Goal: Task Accomplishment & Management: Use online tool/utility

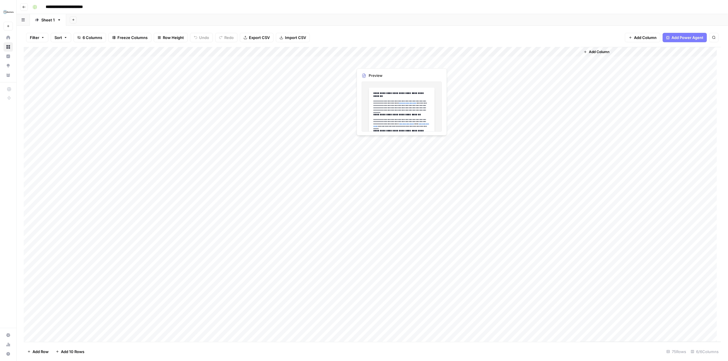
click at [400, 62] on div "Add Column" at bounding box center [373, 194] width 698 height 295
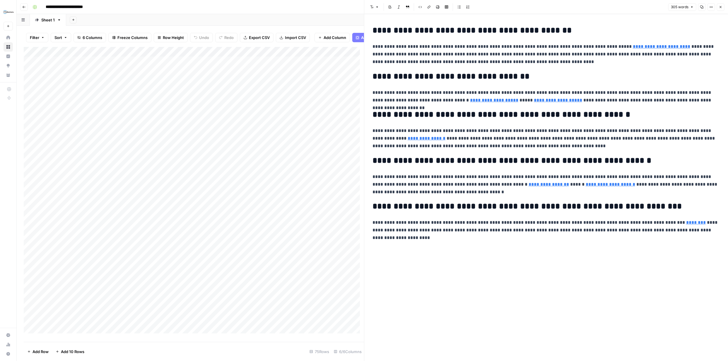
click at [722, 7] on icon "button" at bounding box center [721, 7] width 4 height 4
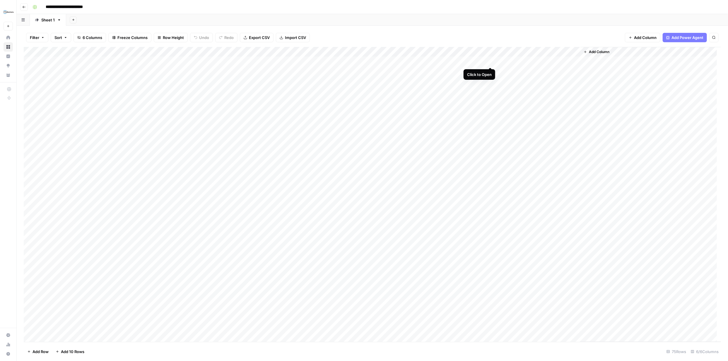
click at [489, 61] on div "Add Column" at bounding box center [373, 194] width 698 height 295
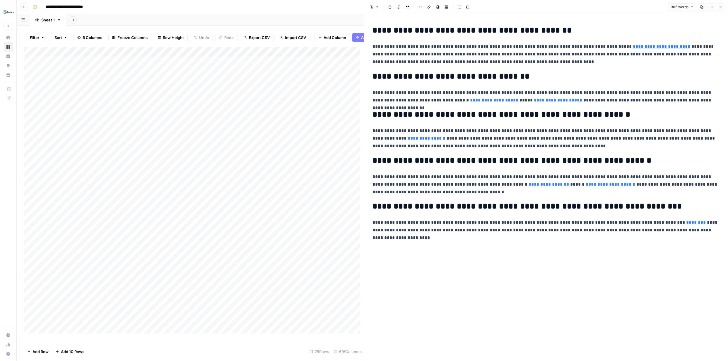
click at [722, 6] on icon "button" at bounding box center [721, 7] width 4 height 4
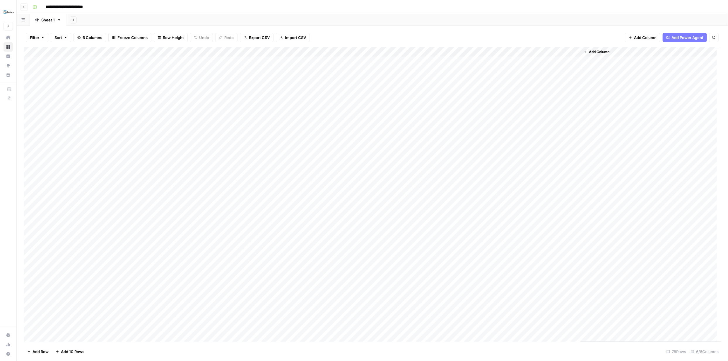
click at [576, 51] on div "Add Column" at bounding box center [373, 194] width 698 height 295
click at [341, 52] on div "Add Column" at bounding box center [373, 194] width 698 height 295
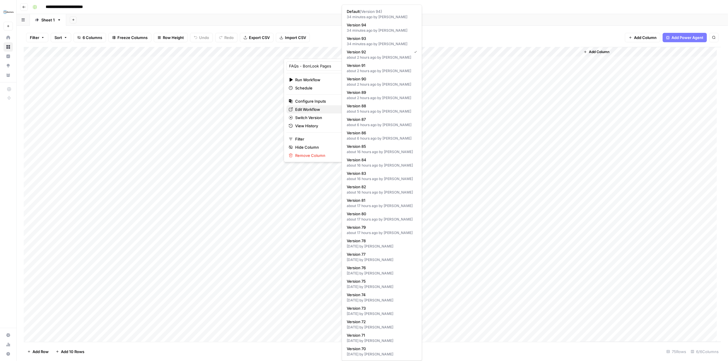
click at [325, 107] on span "Edit Workflow" at bounding box center [320, 109] width 51 height 6
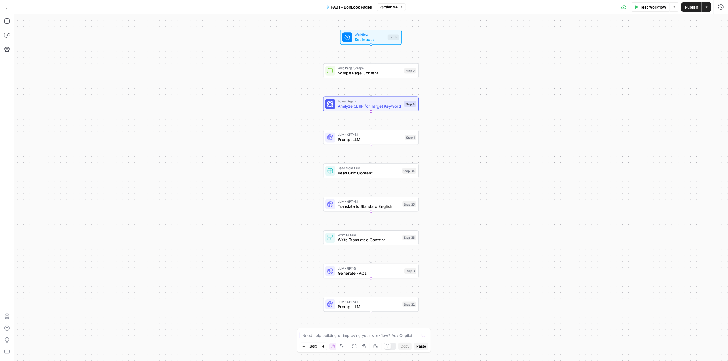
click at [361, 336] on textarea at bounding box center [360, 335] width 117 height 6
type textarea "Both columns are still showing French language instead of one for French and on…"
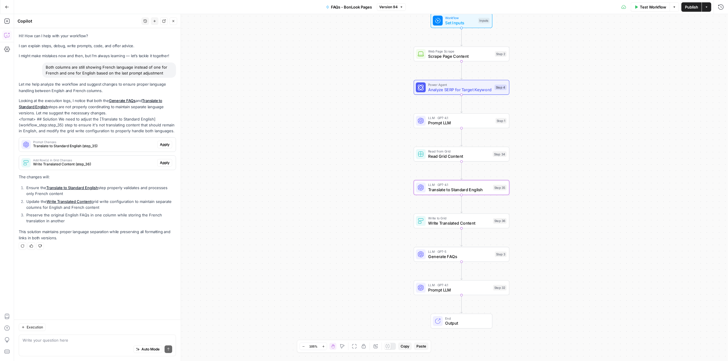
click at [162, 144] on span "Apply" at bounding box center [165, 144] width 10 height 5
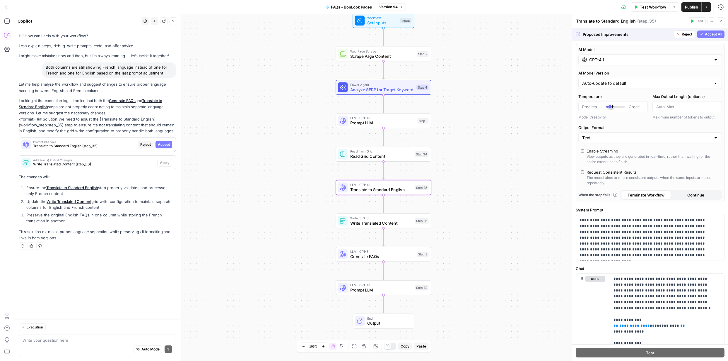
click at [165, 143] on span "Accept" at bounding box center [164, 144] width 12 height 5
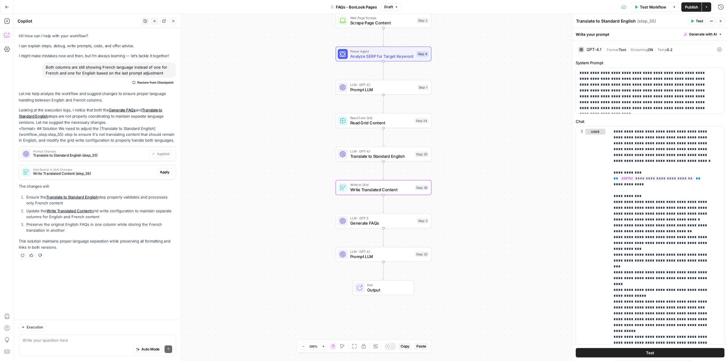
click at [165, 172] on span "Apply" at bounding box center [165, 171] width 10 height 5
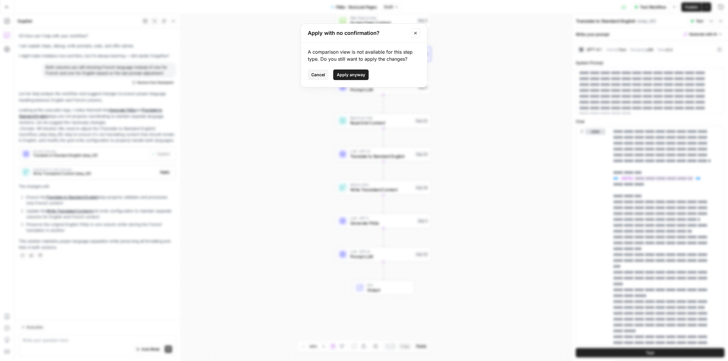
click at [349, 75] on span "Apply anyway" at bounding box center [351, 75] width 28 height 6
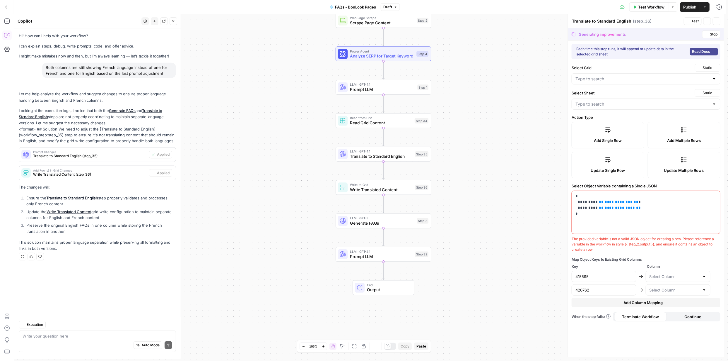
type textarea "Write Translated Content"
type input "FAQs - BonLook Pages Grid"
type input "Sheet 1"
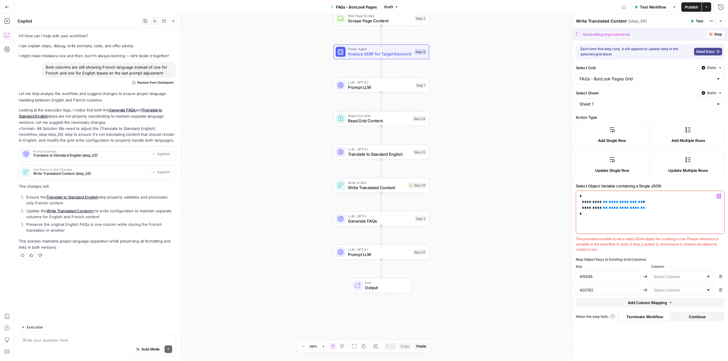
click at [650, 212] on p "**********" at bounding box center [650, 204] width 141 height 23
click at [708, 277] on div at bounding box center [708, 276] width 5 height 6
click at [681, 306] on span "New Column" at bounding box center [681, 307] width 52 height 6
type input "New Column"
click at [703, 290] on input "text" at bounding box center [679, 290] width 50 height 6
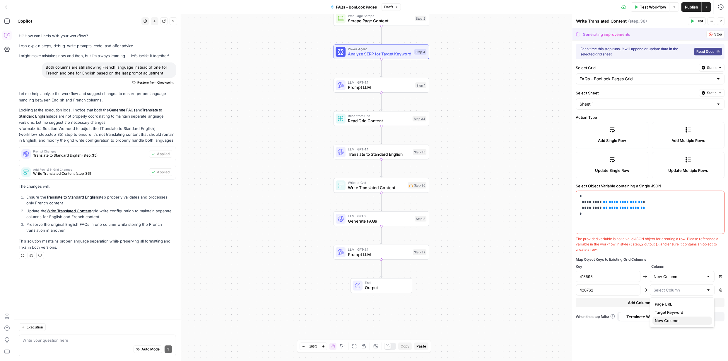
click at [674, 319] on span "New Column" at bounding box center [681, 321] width 52 height 6
type input "New Column"
click at [701, 314] on span "Continue" at bounding box center [697, 316] width 17 height 6
click at [701, 316] on span "Continue" at bounding box center [697, 316] width 17 height 6
click at [621, 135] on label "Add Single Row" at bounding box center [612, 135] width 73 height 26
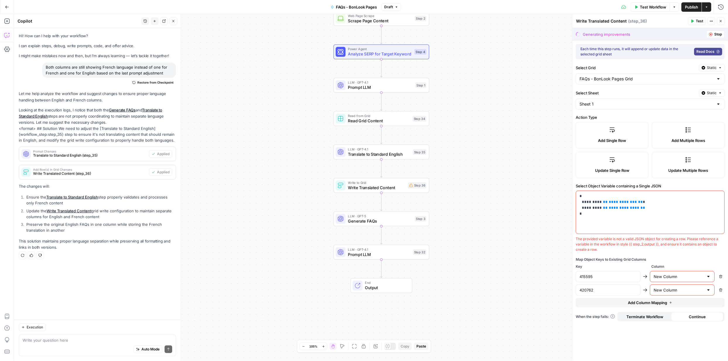
click at [720, 104] on div at bounding box center [718, 104] width 5 height 6
click at [711, 119] on span "Sheet 1" at bounding box center [646, 119] width 131 height 6
type input "Sheet 1"
drag, startPoint x: 586, startPoint y: 217, endPoint x: 576, endPoint y: 188, distance: 31.1
click at [576, 188] on div "**********" at bounding box center [650, 217] width 149 height 69
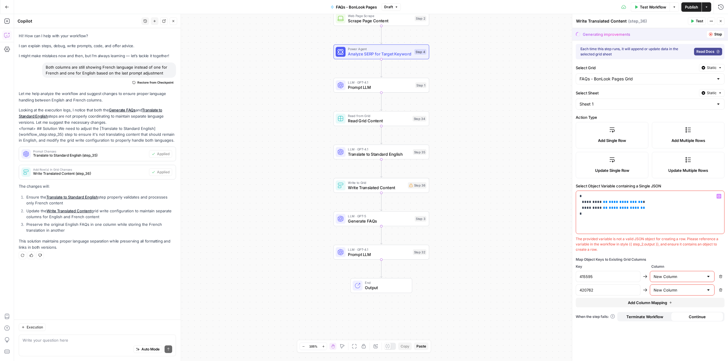
click at [691, 179] on div "**********" at bounding box center [650, 200] width 156 height 320
click at [691, 160] on icon at bounding box center [689, 160] width 6 height 6
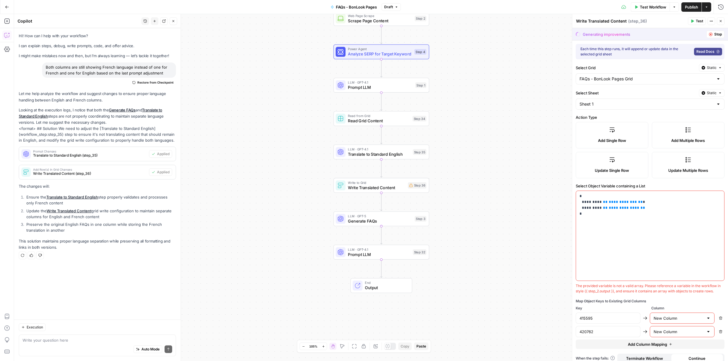
click at [686, 139] on span "Add Multiple Rows" at bounding box center [689, 140] width 34 height 6
click at [691, 141] on span "Add Multiple Rows" at bounding box center [689, 140] width 34 height 6
click at [623, 140] on span "Add Single Row" at bounding box center [612, 140] width 28 height 6
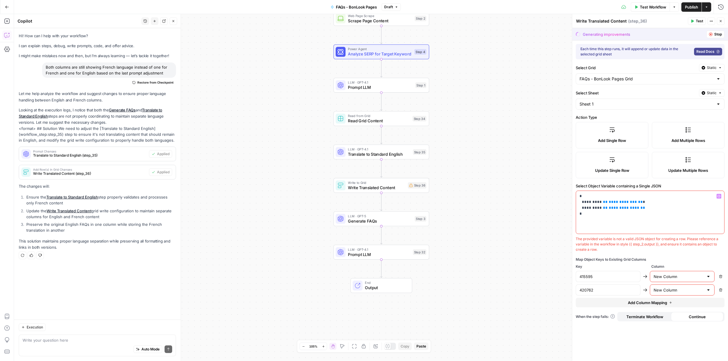
drag, startPoint x: 600, startPoint y: 249, endPoint x: 582, endPoint y: 191, distance: 60.0
click at [580, 191] on div "**********" at bounding box center [650, 217] width 149 height 69
copy p "**********"
click at [119, 339] on textarea at bounding box center [98, 340] width 150 height 6
paste textarea "{ "420762": {{ step_3.output }}, "415595": {{ step_32.output }} }"
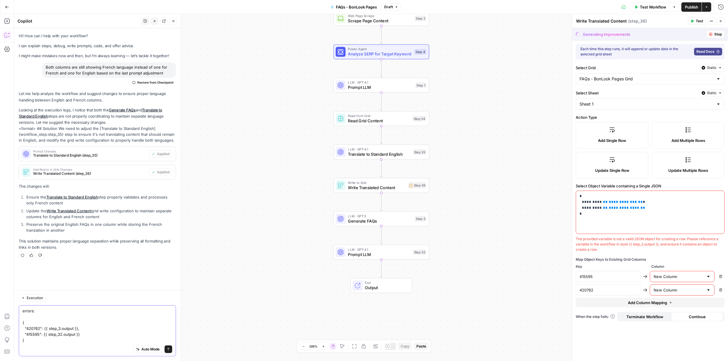
type textarea "errors: { "420762": {{ step_3.output }}, "415595": {{ step_32.output }} }"
drag, startPoint x: 600, startPoint y: 248, endPoint x: 576, endPoint y: 238, distance: 26.1
click at [576, 238] on div "The provided variable is not a valid JSON object for creating a row. Please ref…" at bounding box center [650, 244] width 149 height 16
copy div "The provided variable is not a valid JSON object for creating a row. Please ref…"
click at [35, 344] on div "Auto Mode Send" at bounding box center [98, 349] width 150 height 13
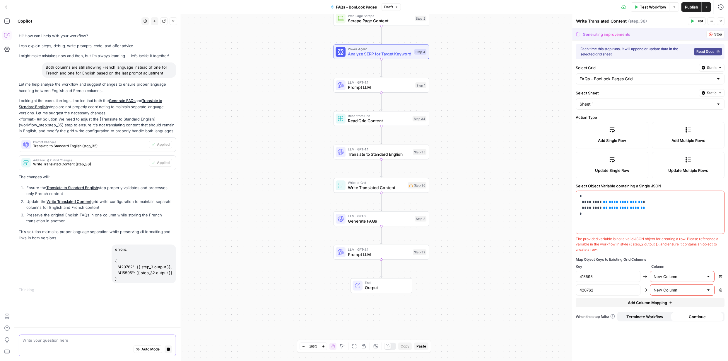
paste textarea "The provided variable is not a valid JSON object for creating a row. Please ref…"
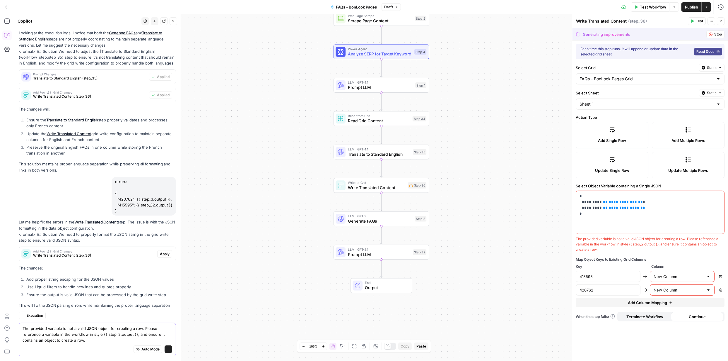
scroll to position [103, 0]
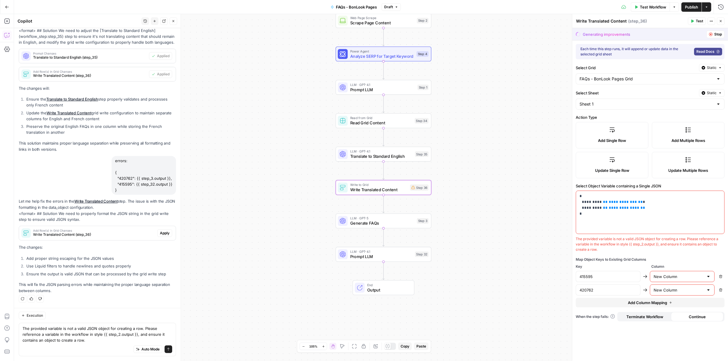
click at [160, 231] on span "Apply" at bounding box center [165, 232] width 10 height 5
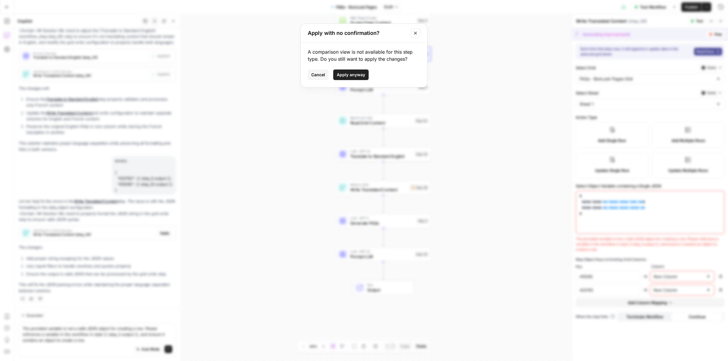
click at [352, 73] on span "Apply anyway" at bounding box center [351, 75] width 28 height 6
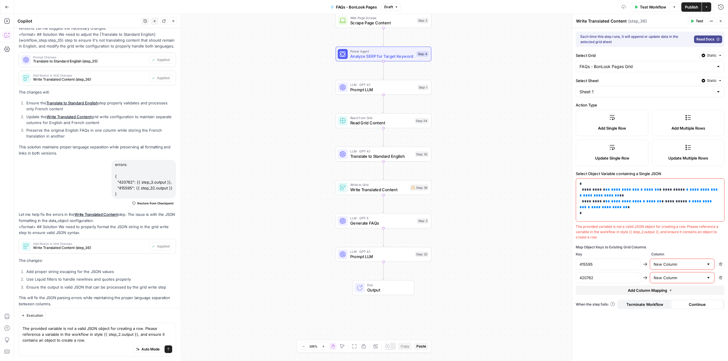
scroll to position [113, 0]
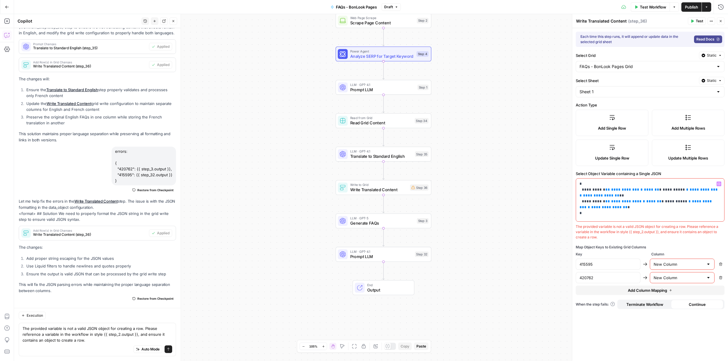
click at [585, 214] on p "**********" at bounding box center [650, 198] width 141 height 35
drag, startPoint x: 586, startPoint y: 215, endPoint x: 576, endPoint y: 184, distance: 32.5
click at [575, 184] on div "**********" at bounding box center [650, 187] width 156 height 347
copy p "**********"
click at [111, 340] on textarea "The provided variable is not a valid JSON object for creating a row. Please ref…" at bounding box center [98, 334] width 150 height 18
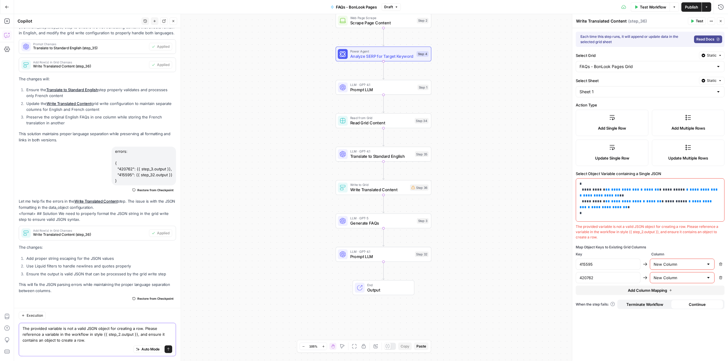
scroll to position [118, 0]
click at [53, 341] on textarea "The provided variable is not a valid JSON object for creating a row. Please ref…" at bounding box center [98, 334] width 150 height 18
paste textarea "{ "420762": "{{ step_3.output | replace: '"', '\\"' | newline_to_br | strip_new…"
type textarea "The provided variable is not a valid JSON object for creating a row. Please ref…"
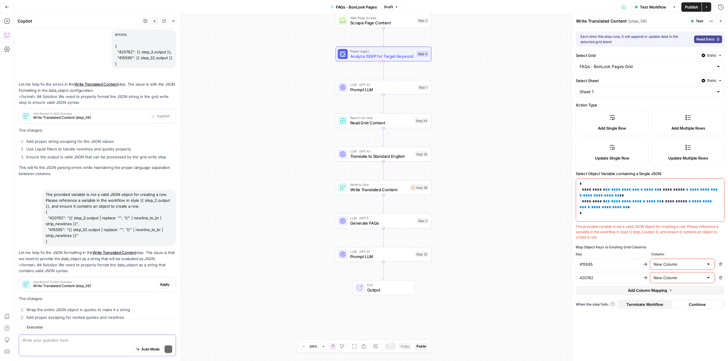
scroll to position [269, 0]
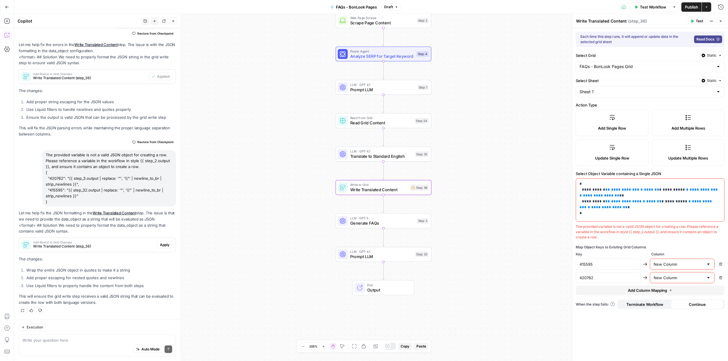
click at [163, 245] on span "Apply" at bounding box center [165, 244] width 10 height 5
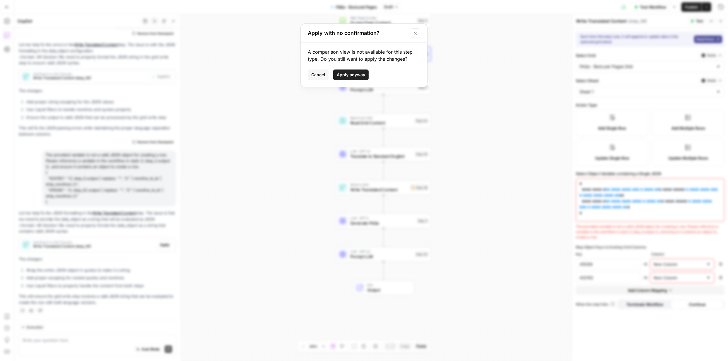
click at [349, 72] on span "Apply anyway" at bounding box center [351, 75] width 28 height 6
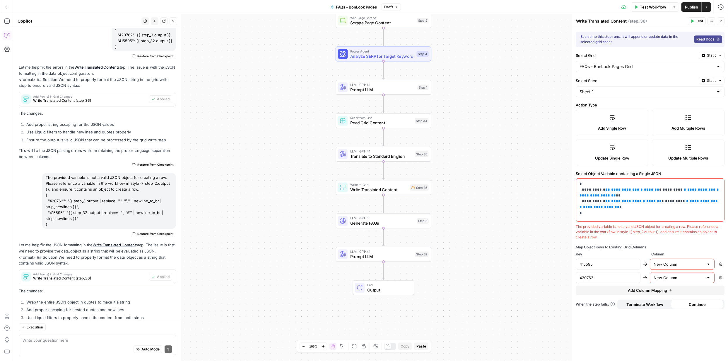
scroll to position [278, 0]
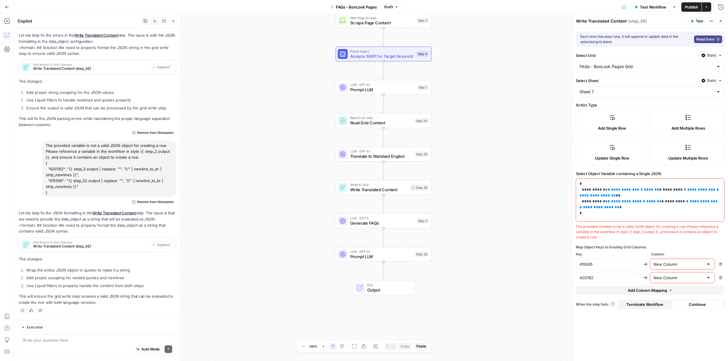
click at [701, 303] on span "Continue" at bounding box center [697, 304] width 17 height 6
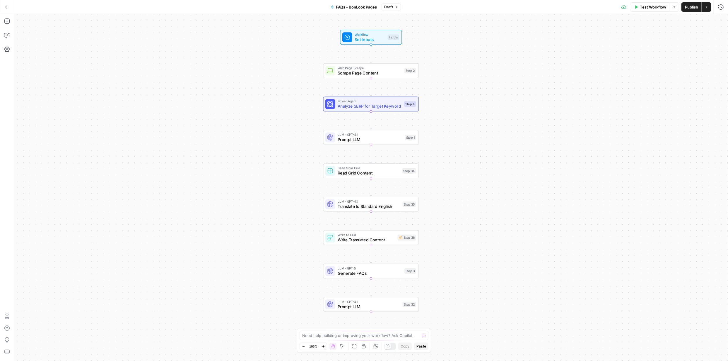
click at [710, 7] on button "Actions" at bounding box center [706, 6] width 9 height 9
click at [663, 36] on span "Return to Grid" at bounding box center [668, 37] width 55 height 6
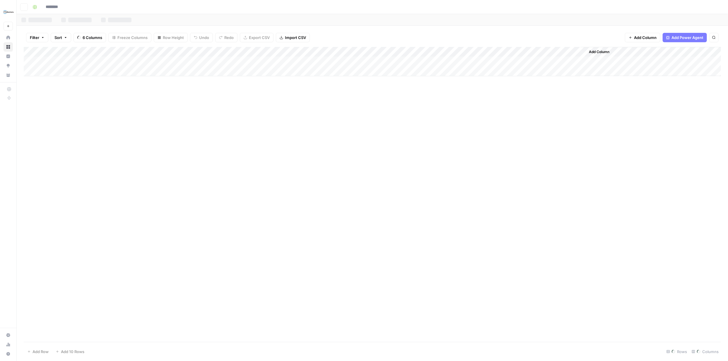
type input "**********"
click at [348, 62] on div "Add Column" at bounding box center [373, 194] width 698 height 295
